Goal: Task Accomplishment & Management: Manage account settings

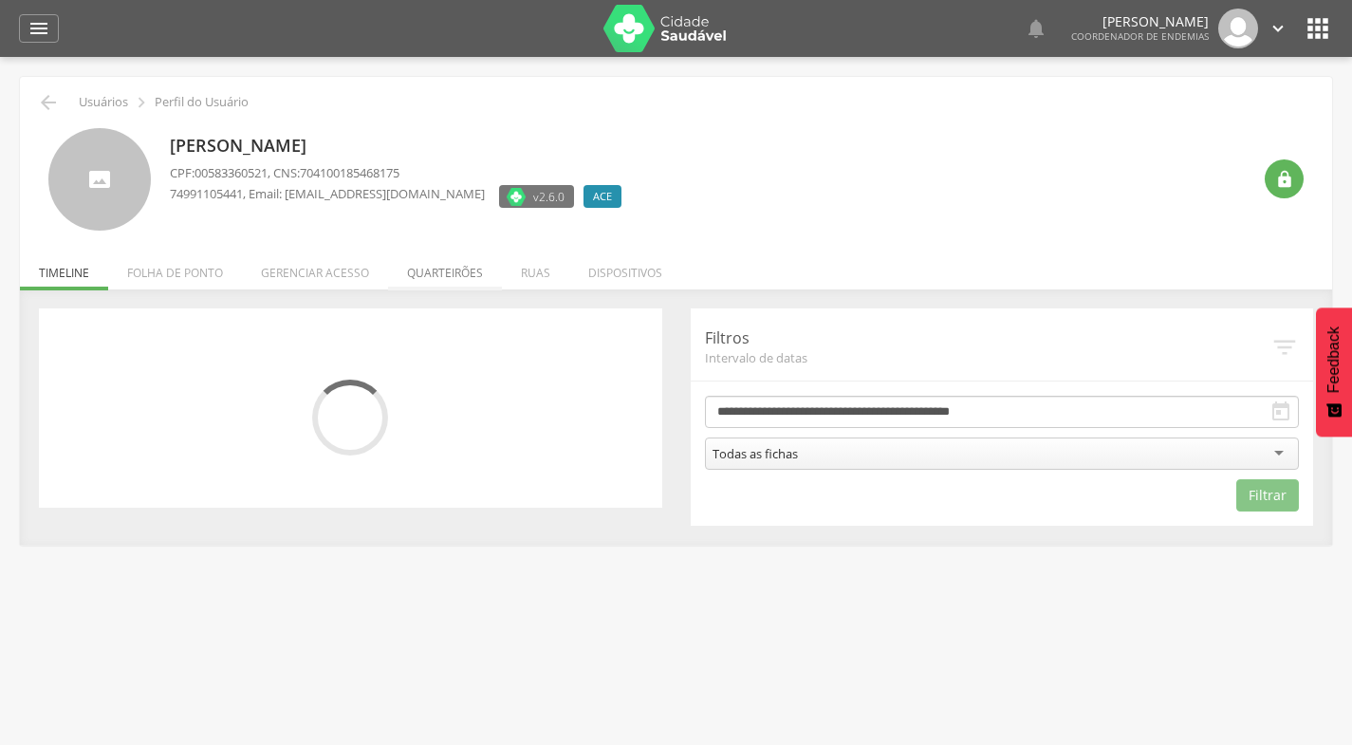
click at [443, 270] on li "Quarteirões" at bounding box center [445, 268] width 114 height 45
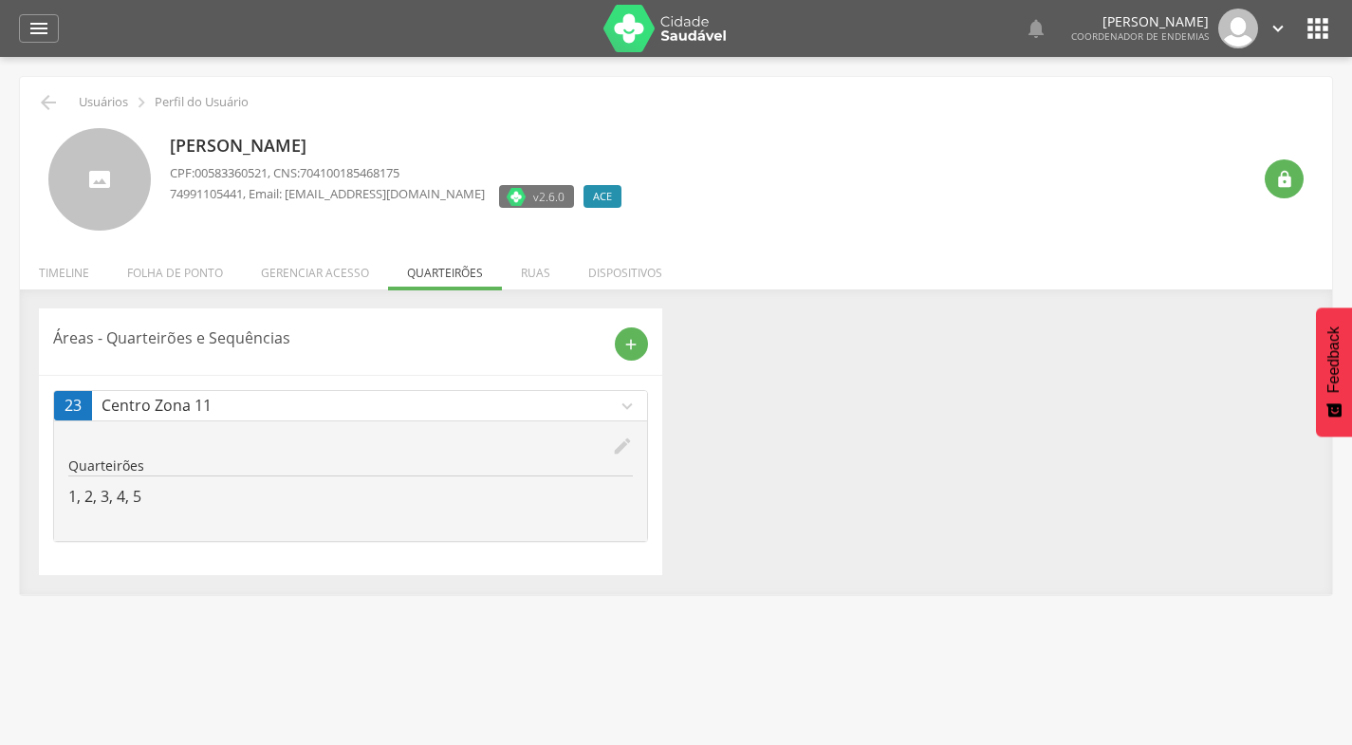
click at [617, 447] on icon "edit" at bounding box center [622, 446] width 21 height 21
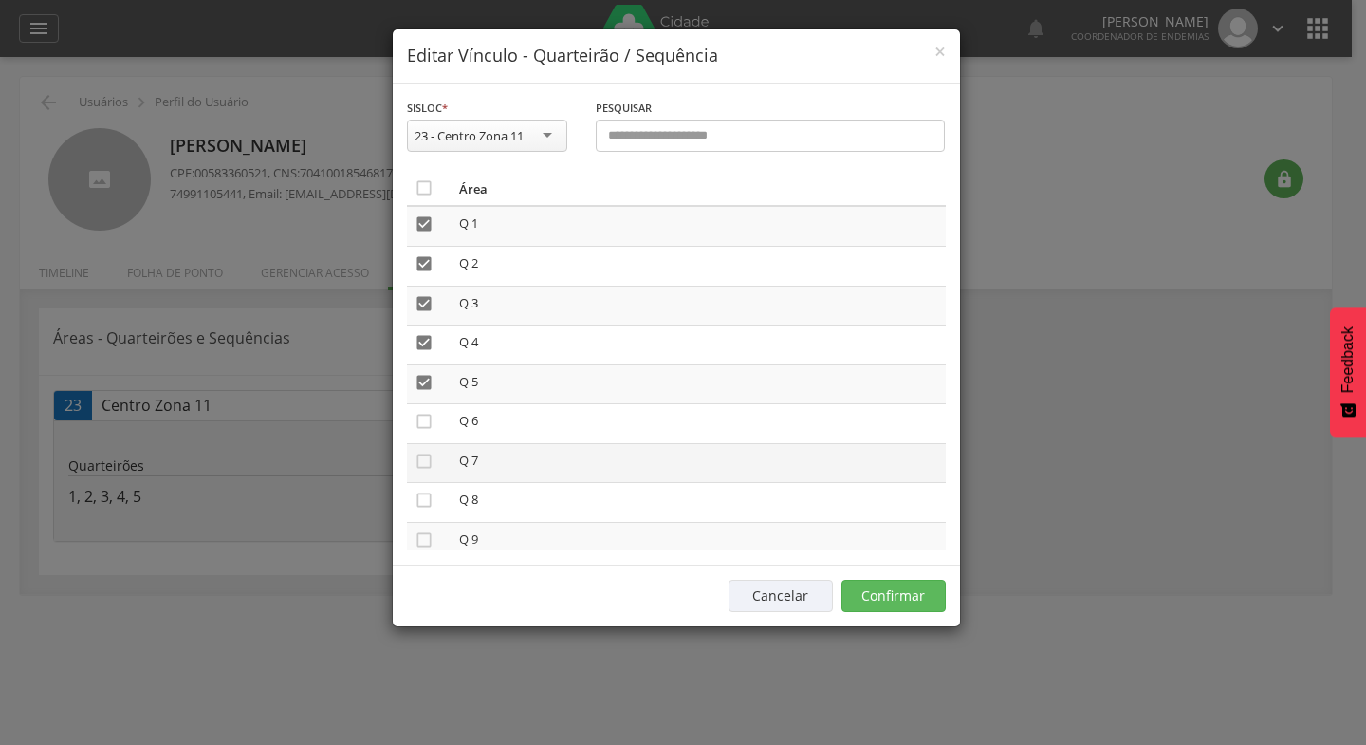
drag, startPoint x: 424, startPoint y: 418, endPoint x: 429, endPoint y: 447, distance: 28.9
click at [424, 421] on icon "" at bounding box center [424, 421] width 19 height 19
click at [428, 467] on icon "" at bounding box center [424, 461] width 19 height 19
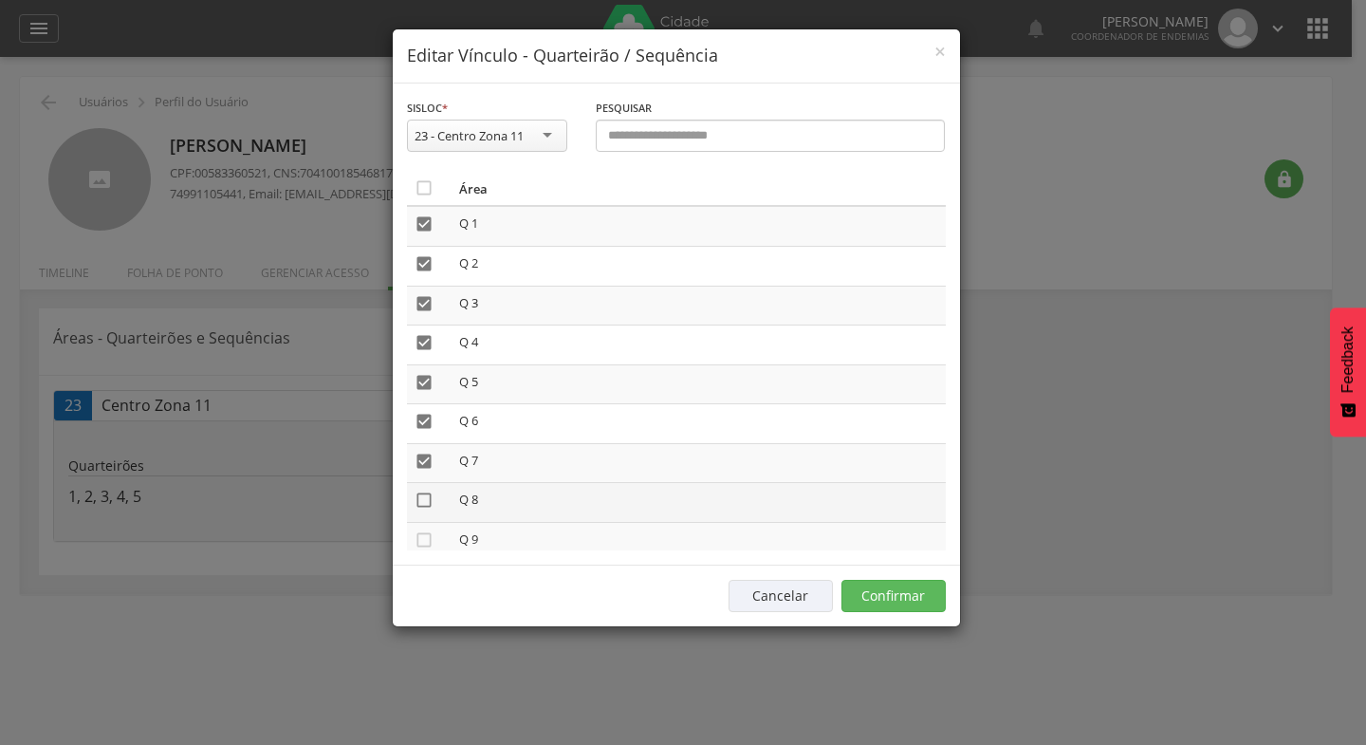
click at [420, 499] on icon "" at bounding box center [424, 500] width 19 height 19
click at [426, 540] on icon "" at bounding box center [424, 539] width 19 height 19
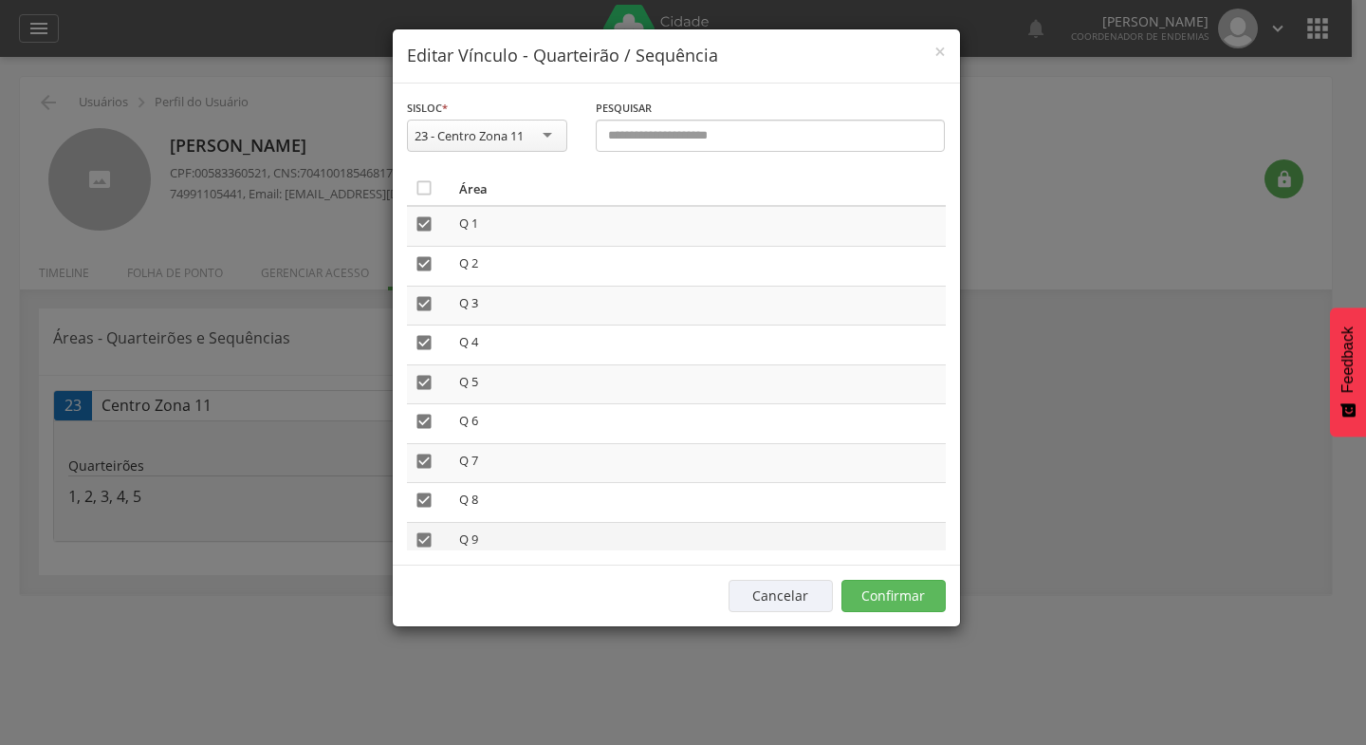
scroll to position [95, 0]
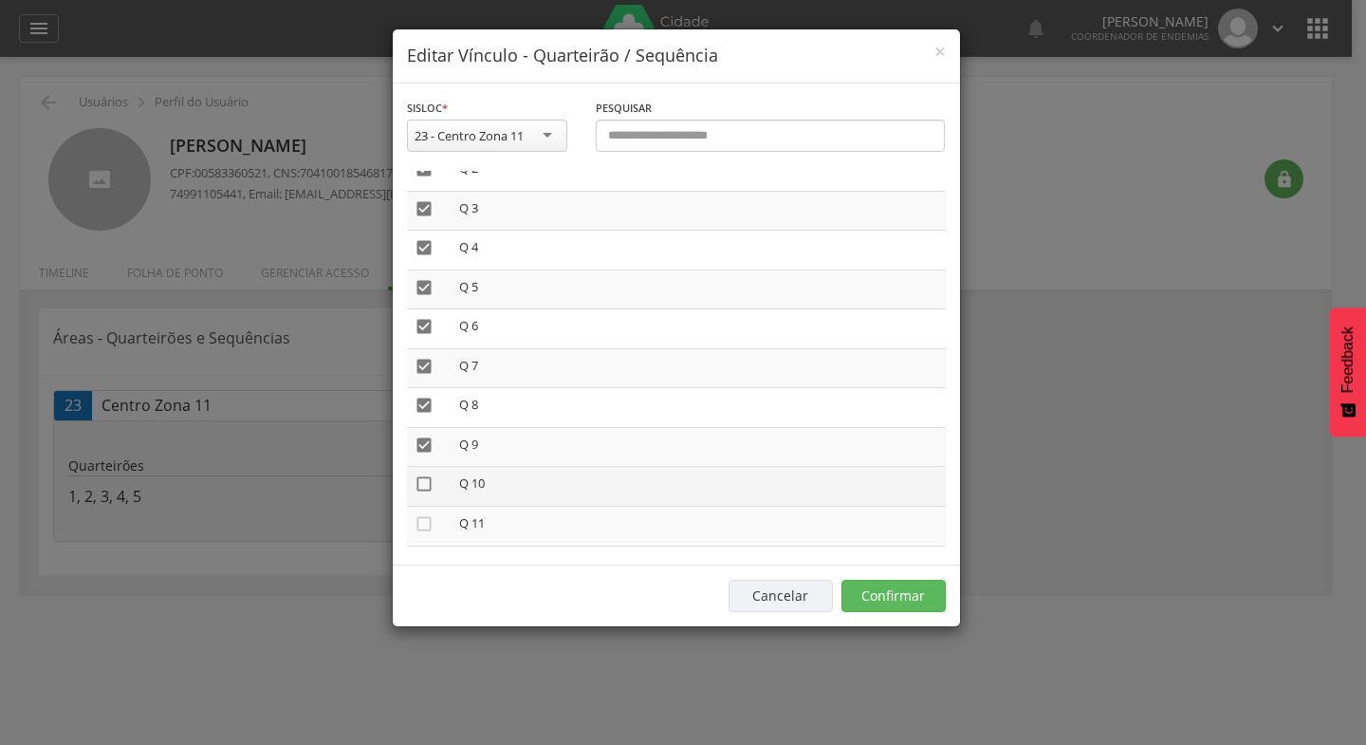
click at [418, 481] on icon "" at bounding box center [424, 483] width 19 height 19
click at [424, 522] on icon "" at bounding box center [424, 523] width 19 height 19
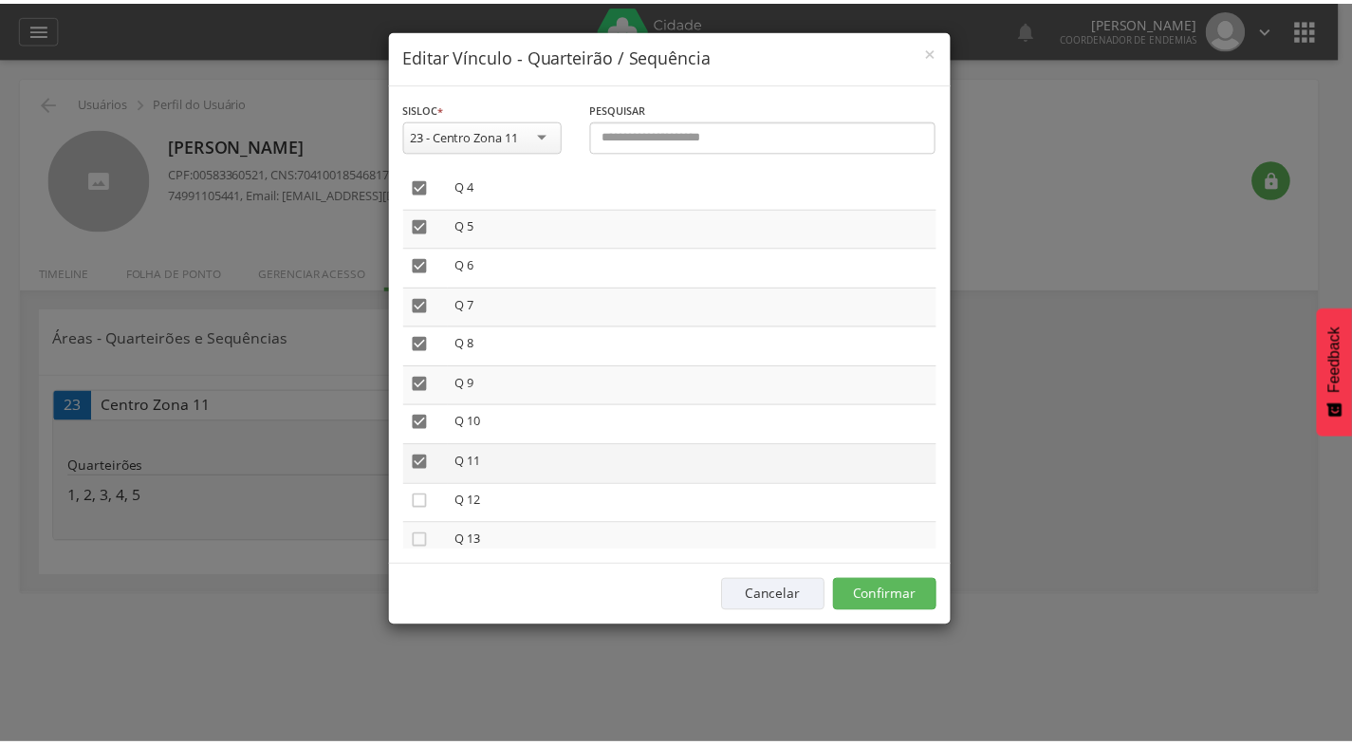
scroll to position [190, 0]
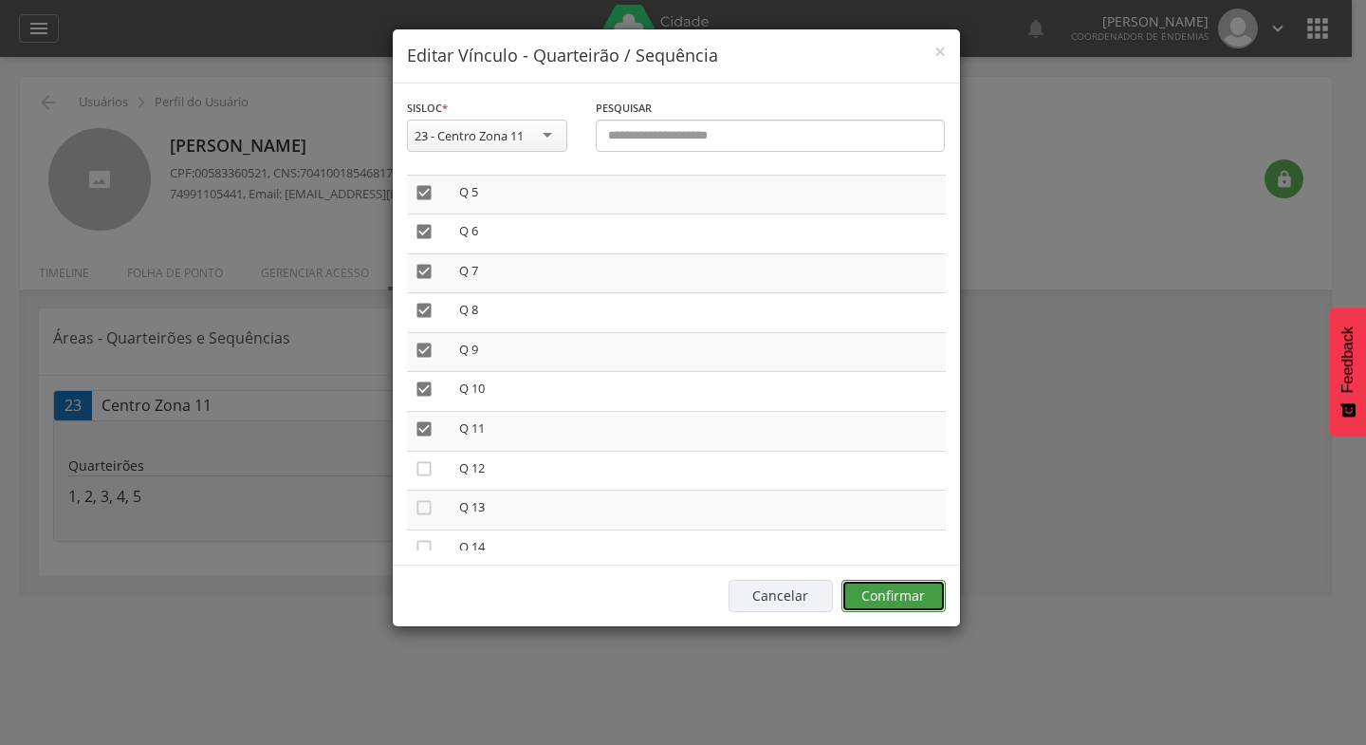
click at [903, 593] on button "Confirmar" at bounding box center [894, 596] width 104 height 32
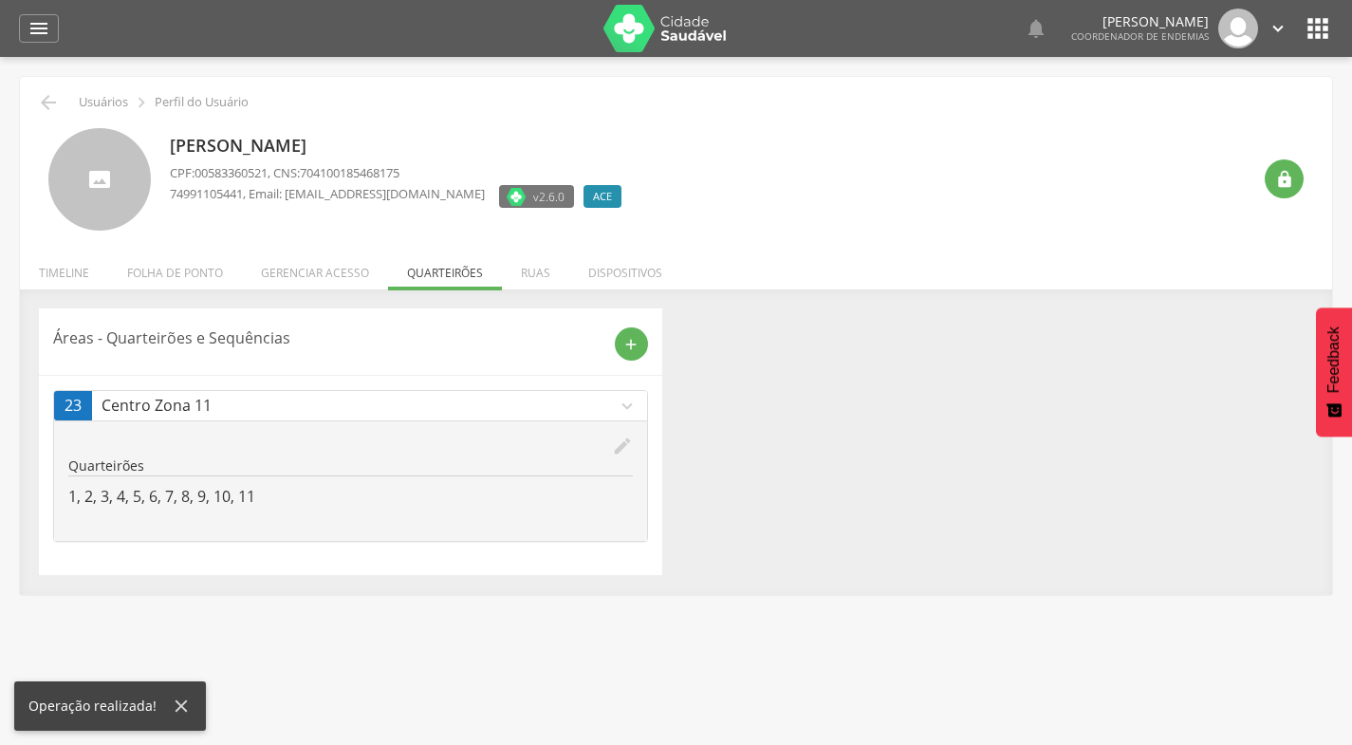
click at [1318, 32] on icon "" at bounding box center [1318, 28] width 30 height 30
click at [1318, 24] on icon "" at bounding box center [1318, 28] width 30 height 30
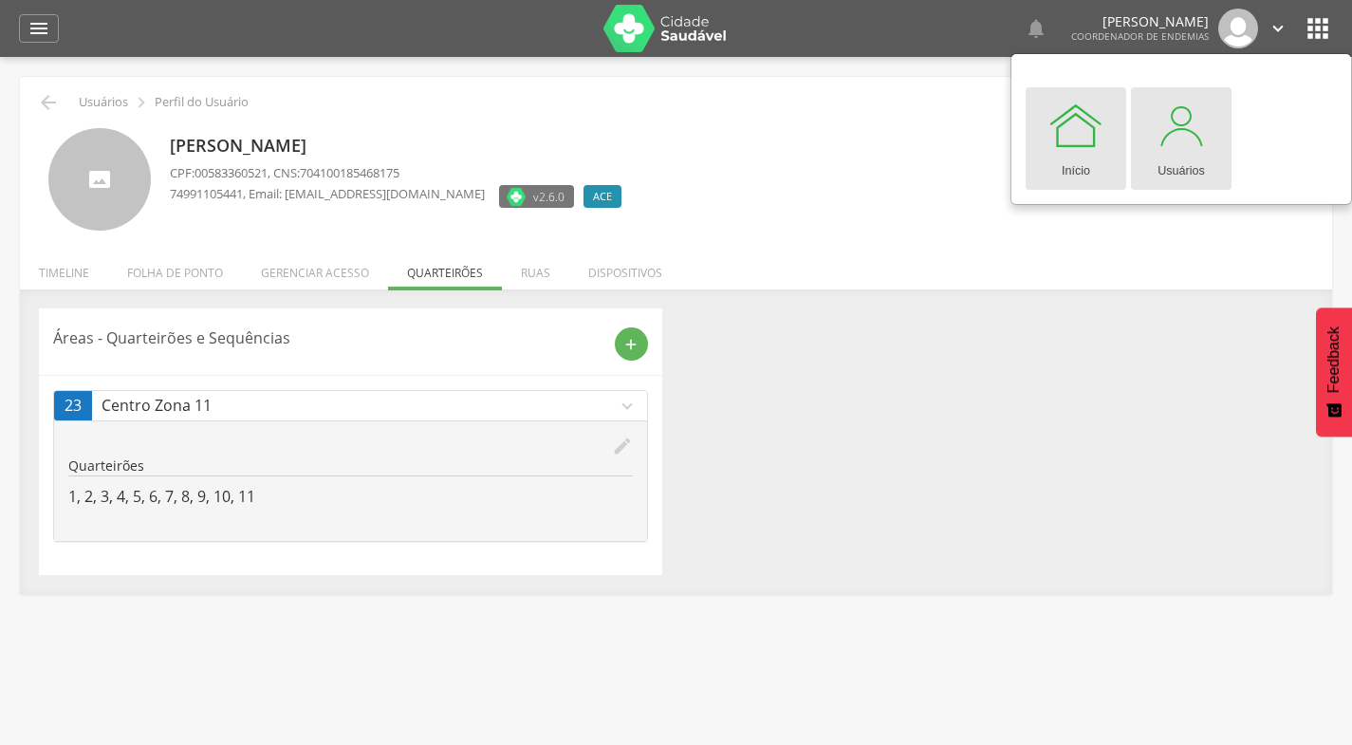
click at [1172, 138] on div at bounding box center [1181, 125] width 57 height 57
